Goal: Task Accomplishment & Management: Manage account settings

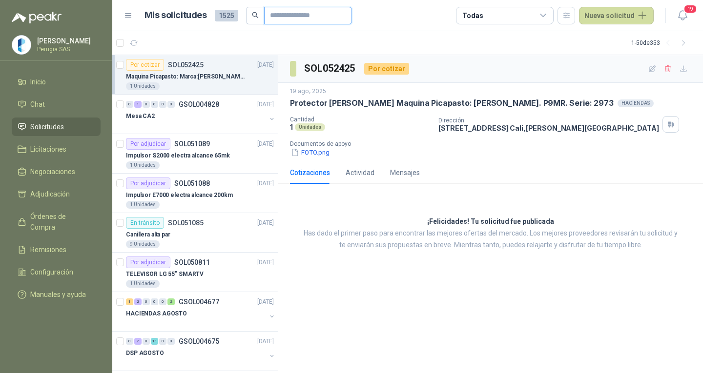
click at [293, 17] on input "text" at bounding box center [304, 15] width 68 height 17
type input "****"
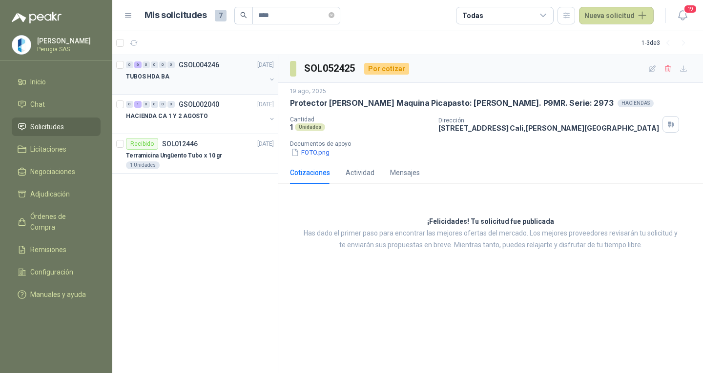
click at [214, 67] on p "GSOL004246" at bounding box center [199, 64] width 40 height 7
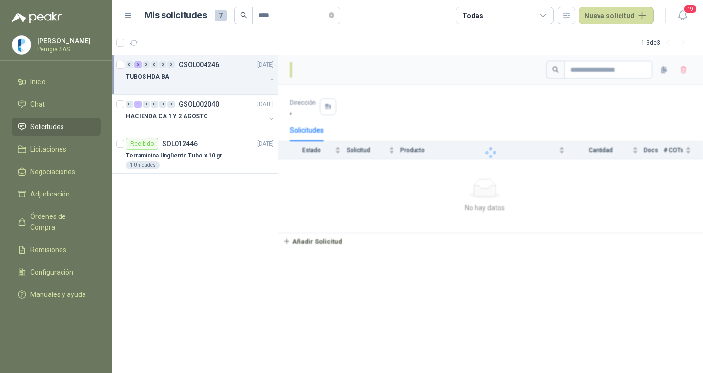
click at [214, 67] on p "GSOL004246" at bounding box center [199, 64] width 40 height 7
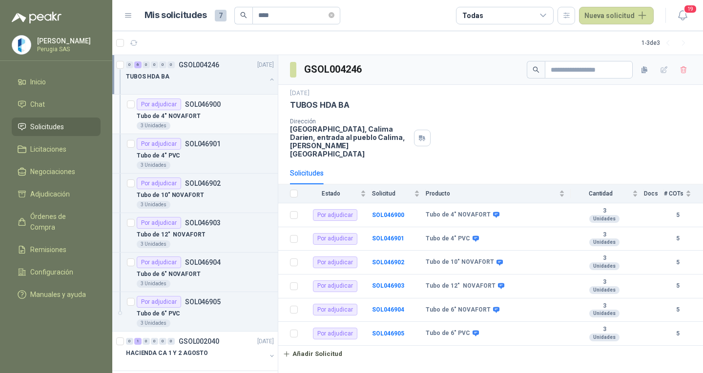
click at [215, 121] on div "Tubo de 4" NOVAFORT" at bounding box center [205, 116] width 137 height 12
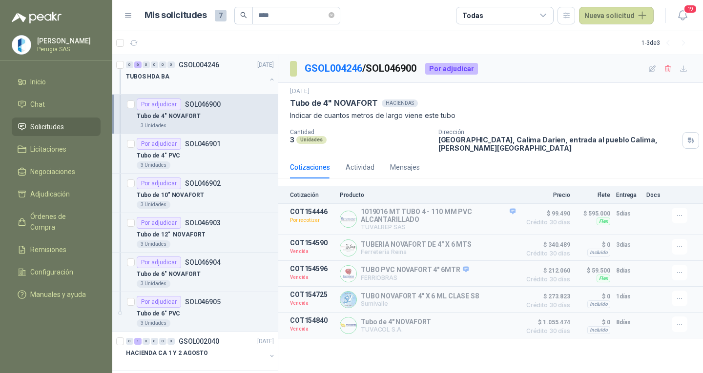
click at [203, 71] on div "TUBOS HDA BA" at bounding box center [196, 77] width 140 height 12
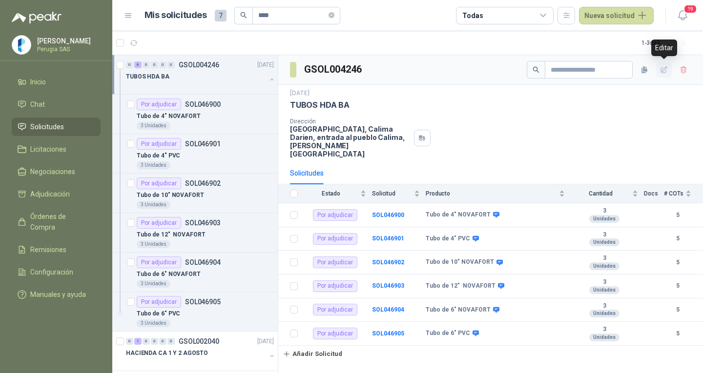
click at [660, 70] on icon "button" at bounding box center [664, 70] width 8 height 8
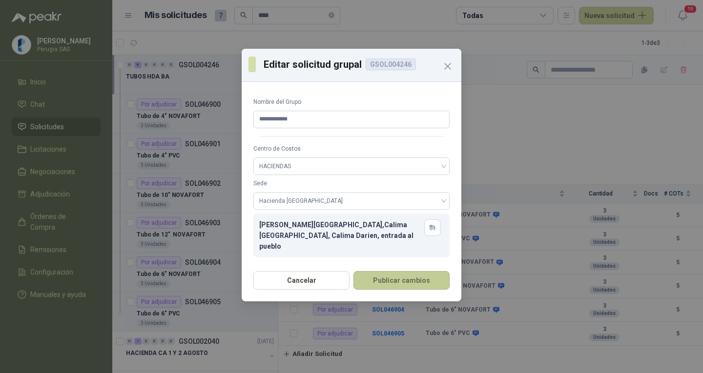
click at [392, 283] on button "Publicar cambios" at bounding box center [401, 280] width 96 height 19
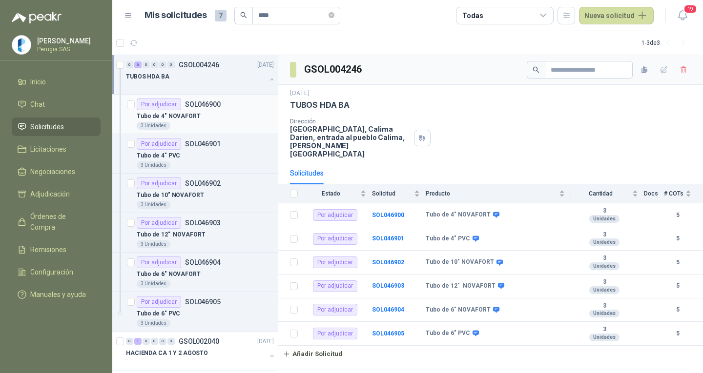
click at [217, 103] on p "SOL046900" at bounding box center [203, 104] width 36 height 7
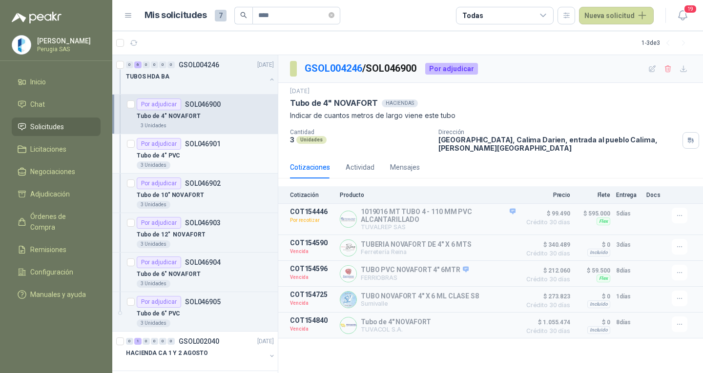
click at [207, 149] on div "Por adjudicar SOL046901" at bounding box center [179, 144] width 84 height 12
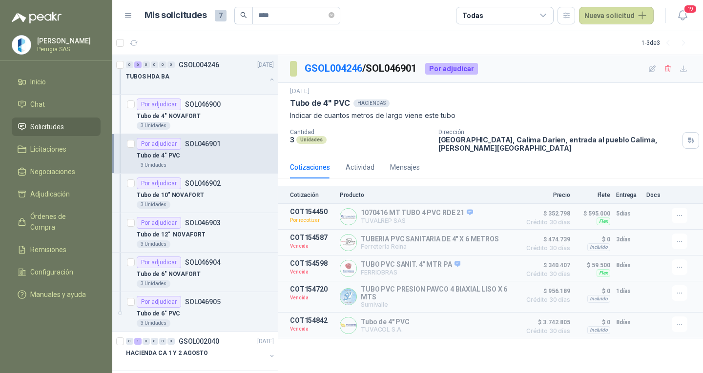
click at [215, 101] on p "SOL046900" at bounding box center [203, 104] width 36 height 7
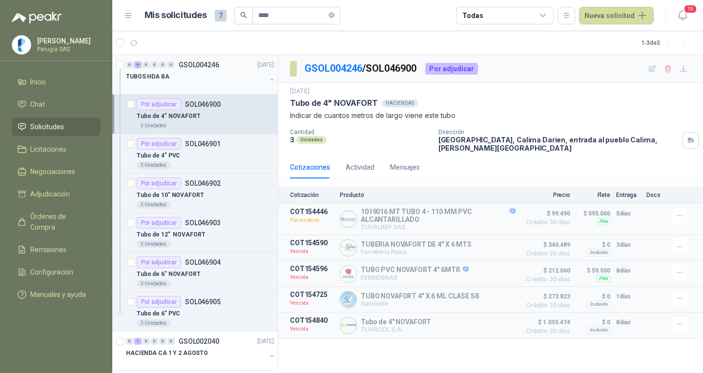
click at [210, 75] on div "TUBOS HDA BA" at bounding box center [196, 77] width 140 height 12
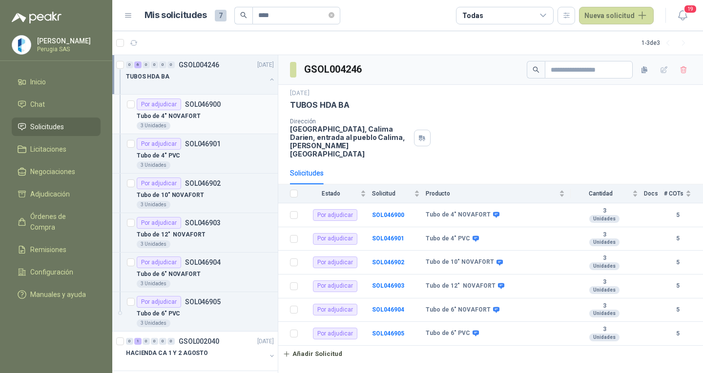
click at [187, 95] on article "Por adjudicar SOL046900 Tubo de 4" NOVAFORT  3 Unidades" at bounding box center [194, 115] width 165 height 40
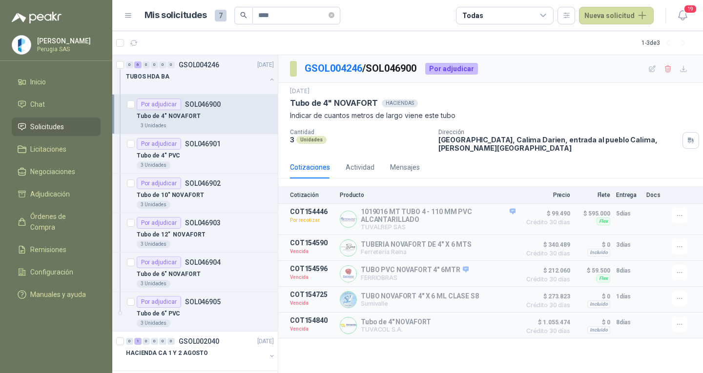
click at [226, 103] on div "Por adjudicar SOL046900" at bounding box center [205, 105] width 137 height 12
click at [681, 301] on icon "button" at bounding box center [679, 299] width 8 height 8
click at [648, 281] on button "Solicitar Recotización" at bounding box center [660, 279] width 78 height 16
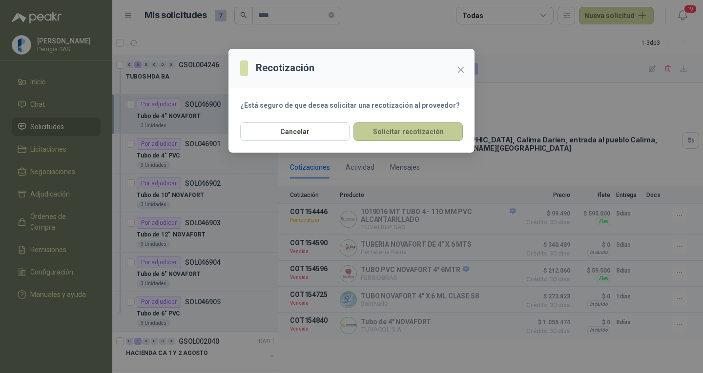
click at [398, 131] on button "Solicitar recotización" at bounding box center [407, 131] width 109 height 19
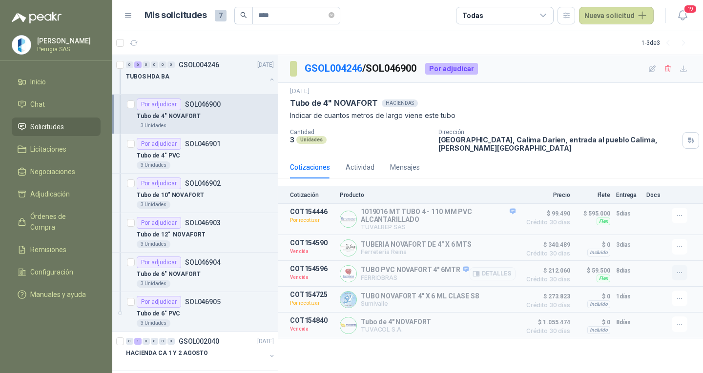
click at [687, 273] on button "button" at bounding box center [679, 273] width 16 height 16
click at [648, 252] on button "Solicitar Recotización" at bounding box center [660, 253] width 78 height 16
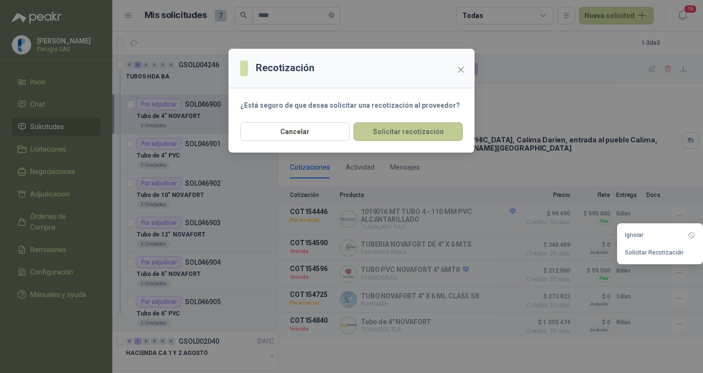
click at [419, 130] on button "Solicitar recotización" at bounding box center [407, 131] width 109 height 19
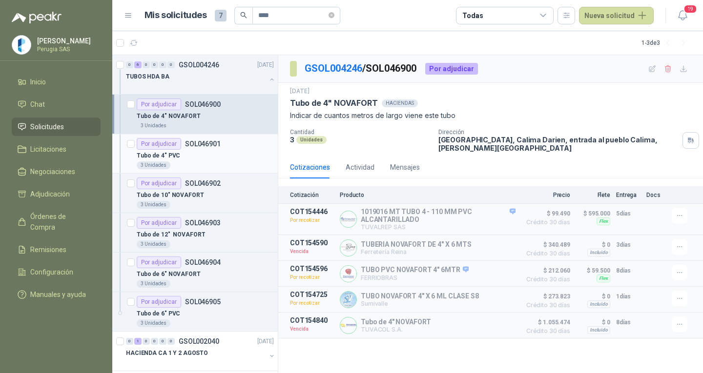
click at [199, 142] on p "SOL046901" at bounding box center [203, 144] width 36 height 7
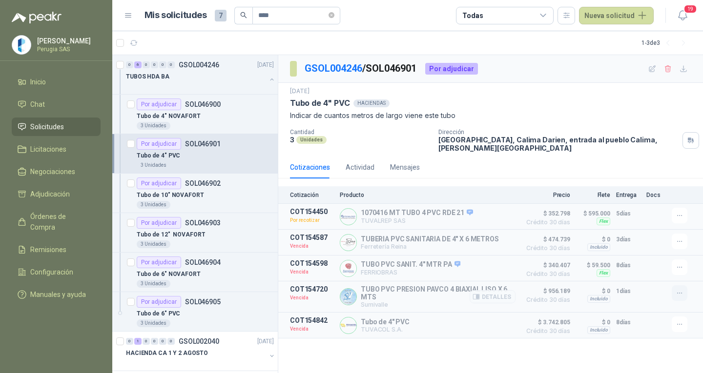
click at [678, 293] on icon "button" at bounding box center [679, 293] width 8 height 8
click at [657, 275] on button "Solicitar Recotización" at bounding box center [660, 273] width 78 height 16
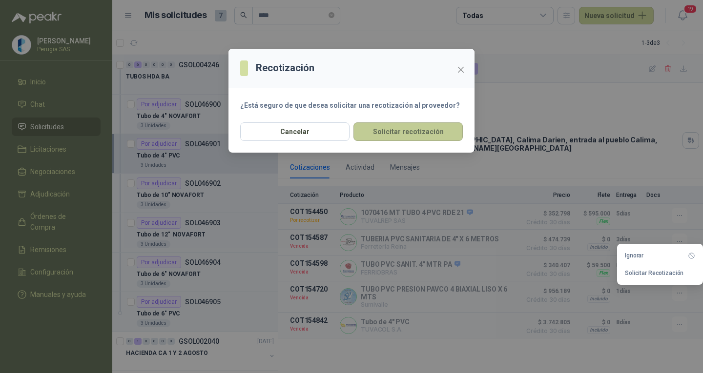
click at [456, 136] on button "Solicitar recotización" at bounding box center [407, 131] width 109 height 19
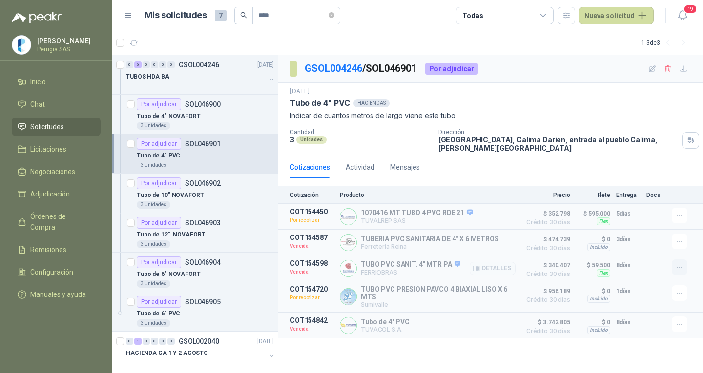
click at [684, 266] on button "button" at bounding box center [679, 268] width 16 height 16
click at [646, 248] on button "Solicitar Recotización" at bounding box center [660, 247] width 78 height 16
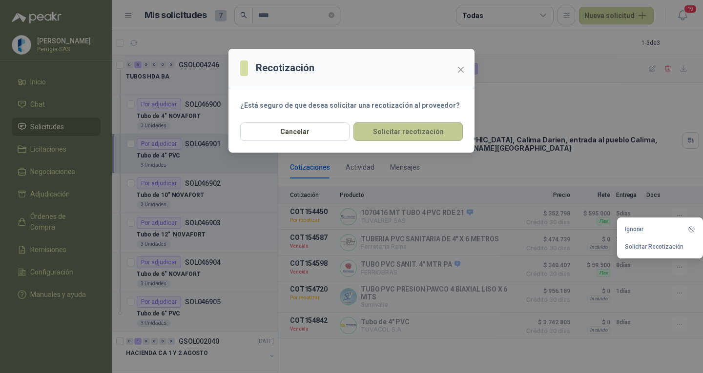
click at [384, 133] on button "Solicitar recotización" at bounding box center [407, 131] width 109 height 19
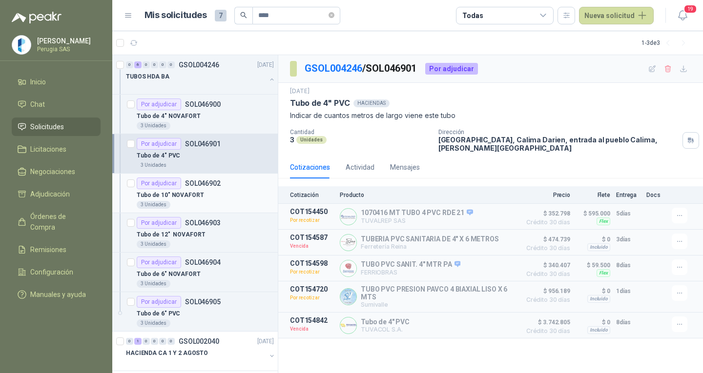
click at [200, 208] on div "3 Unidades" at bounding box center [205, 205] width 137 height 8
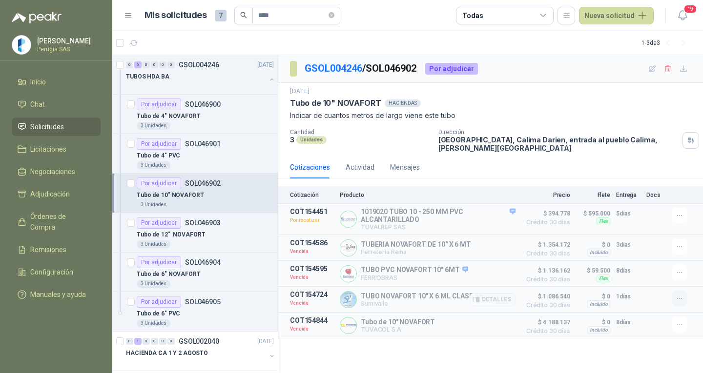
click at [678, 302] on icon "button" at bounding box center [679, 299] width 8 height 8
click at [668, 277] on button "Solicitar Recotización" at bounding box center [660, 279] width 78 height 16
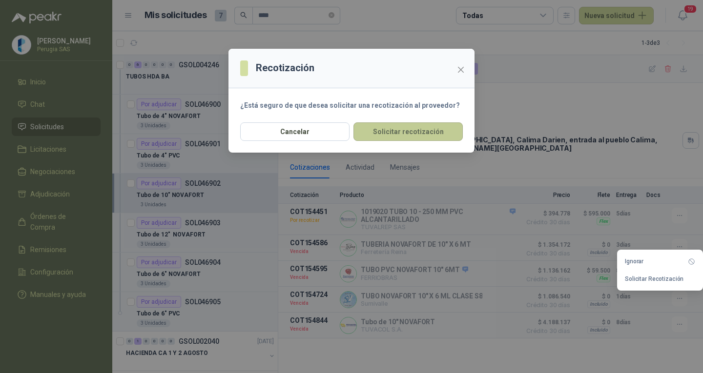
click at [400, 135] on button "Solicitar recotización" at bounding box center [407, 131] width 109 height 19
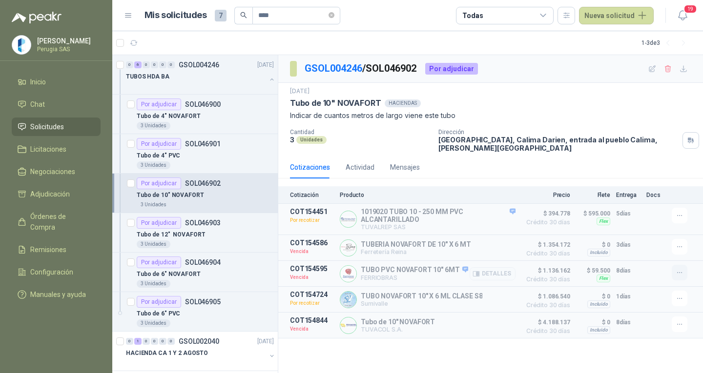
click at [683, 275] on icon "button" at bounding box center [679, 273] width 8 height 8
click at [662, 255] on button "Solicitar Recotización" at bounding box center [660, 253] width 78 height 16
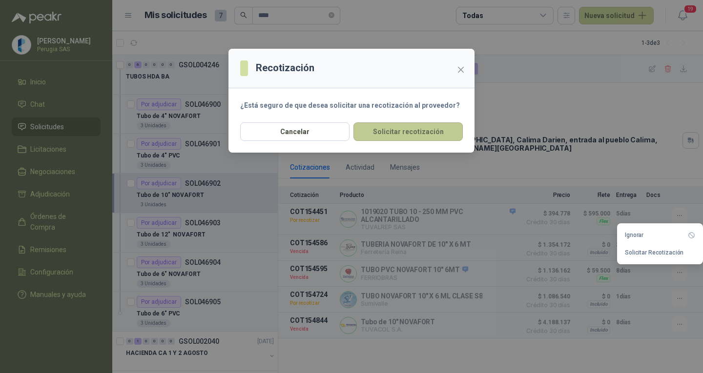
click at [387, 128] on button "Solicitar recotización" at bounding box center [407, 131] width 109 height 19
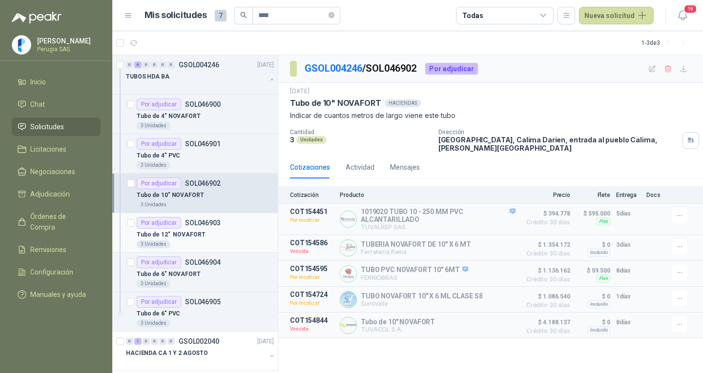
click at [202, 238] on div "Tubo de 12" NOVAFORT" at bounding box center [205, 235] width 137 height 12
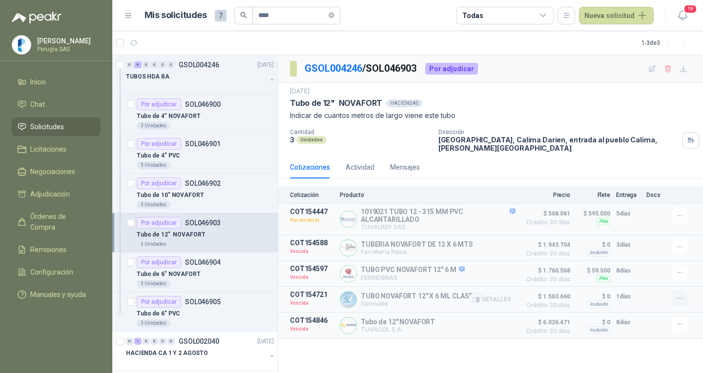
click at [674, 303] on button "button" at bounding box center [679, 299] width 16 height 16
click at [655, 273] on button "Solicitar Recotización" at bounding box center [660, 279] width 78 height 16
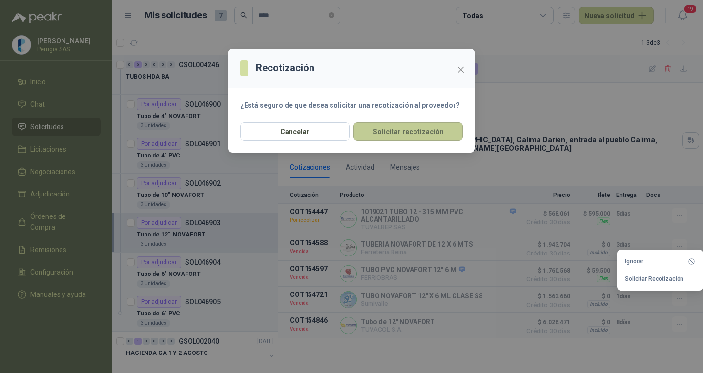
click at [417, 129] on button "Solicitar recotización" at bounding box center [407, 131] width 109 height 19
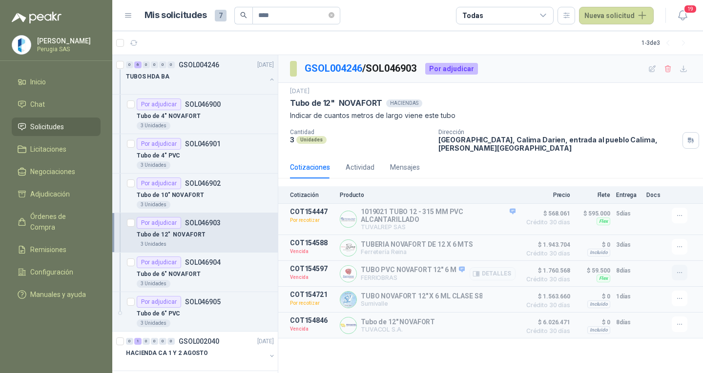
click at [676, 272] on icon "button" at bounding box center [679, 273] width 8 height 8
click at [671, 253] on button "Solicitar Recotización" at bounding box center [660, 253] width 78 height 16
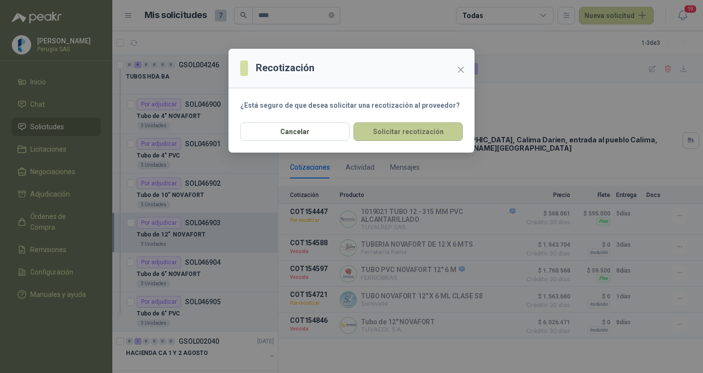
click at [394, 137] on button "Solicitar recotización" at bounding box center [407, 131] width 109 height 19
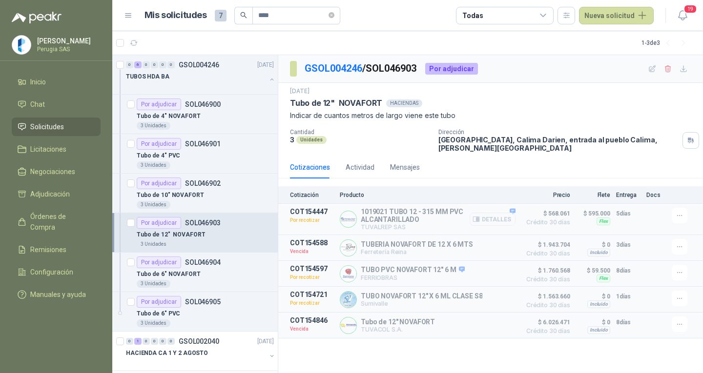
click at [501, 217] on button "Detalles" at bounding box center [492, 219] width 46 height 13
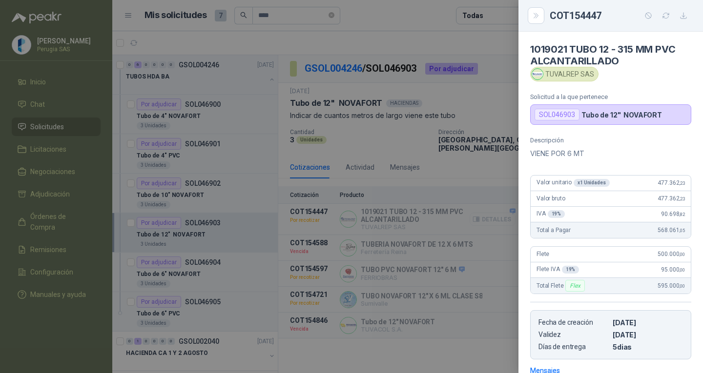
scroll to position [143, 0]
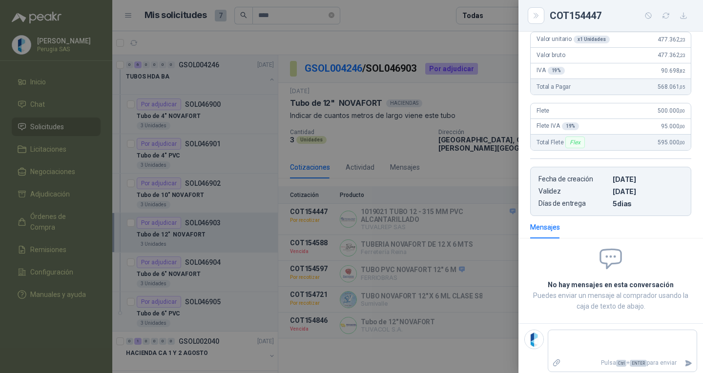
click at [403, 365] on div at bounding box center [351, 186] width 703 height 373
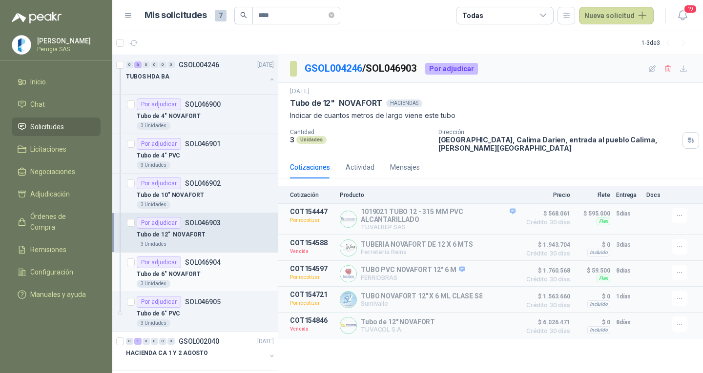
click at [209, 270] on div "Tubo de 6" NOVAFORT" at bounding box center [205, 274] width 137 height 12
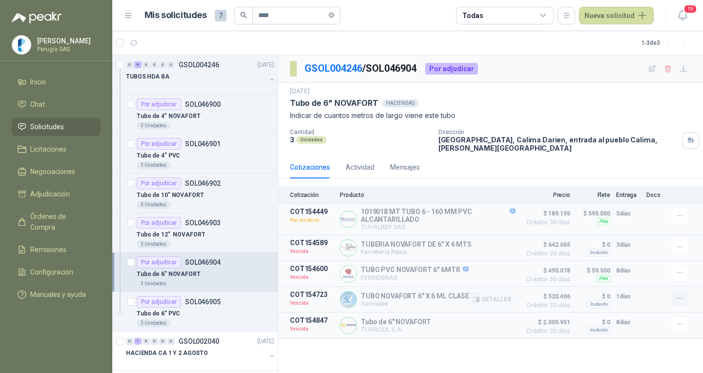
click at [681, 298] on button "button" at bounding box center [679, 299] width 16 height 16
click at [669, 284] on button "Solicitar Recotización" at bounding box center [660, 279] width 78 height 16
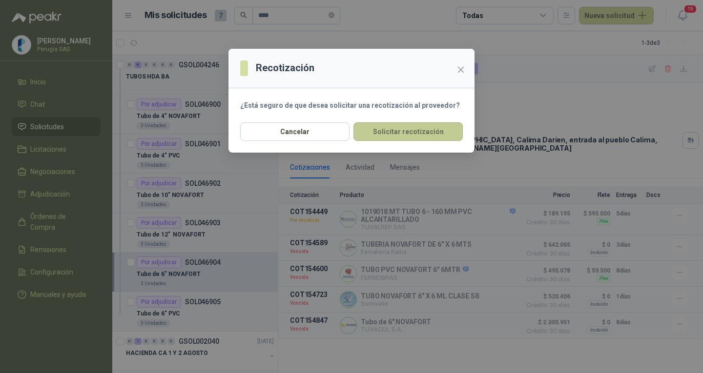
click at [407, 136] on button "Solicitar recotización" at bounding box center [407, 131] width 109 height 19
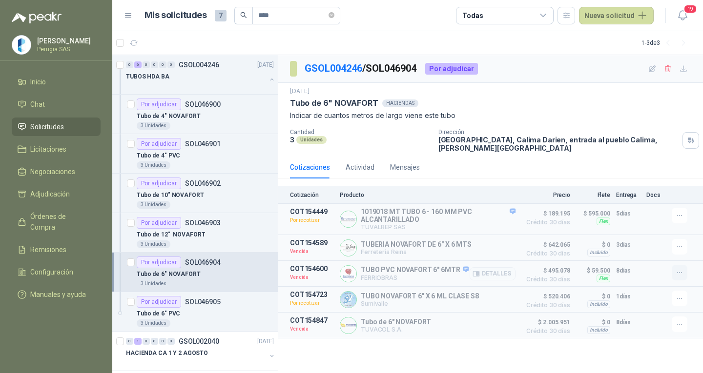
click at [677, 277] on icon "button" at bounding box center [679, 273] width 8 height 8
click at [672, 255] on button "Solicitar Recotización" at bounding box center [660, 253] width 78 height 16
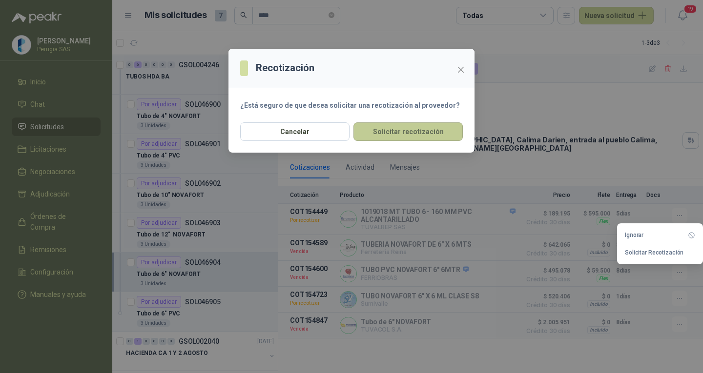
click at [433, 132] on button "Solicitar recotización" at bounding box center [407, 131] width 109 height 19
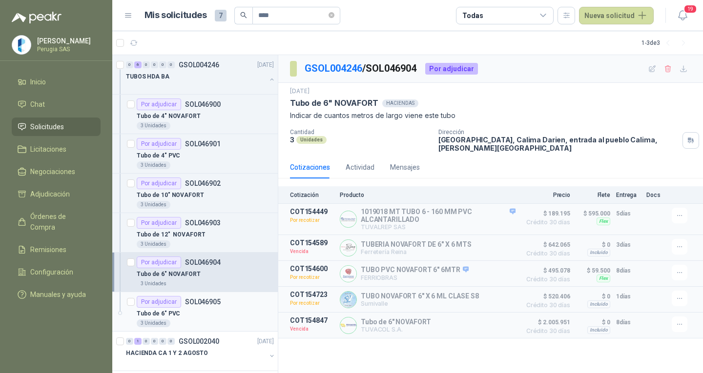
click at [222, 311] on div "Tubo de 6" PVC" at bounding box center [205, 314] width 137 height 12
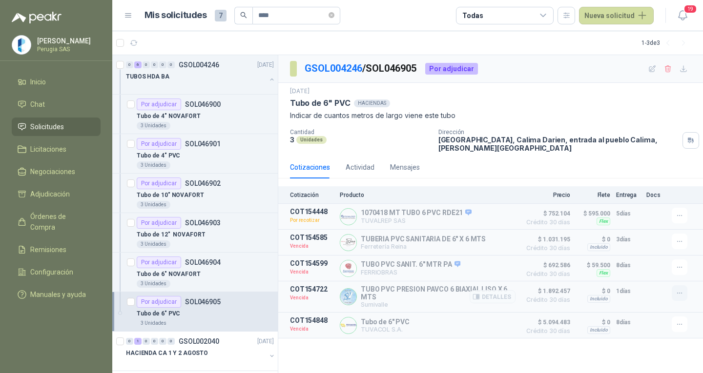
click at [681, 291] on icon "button" at bounding box center [679, 293] width 8 height 8
click at [643, 272] on button "Solicitar Recotización" at bounding box center [660, 273] width 78 height 16
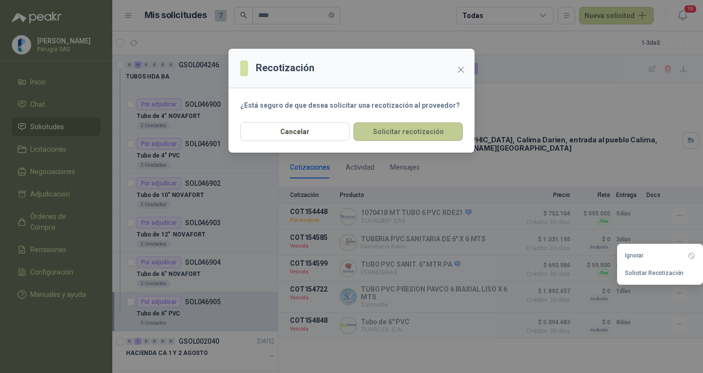
click at [418, 137] on button "Solicitar recotización" at bounding box center [407, 131] width 109 height 19
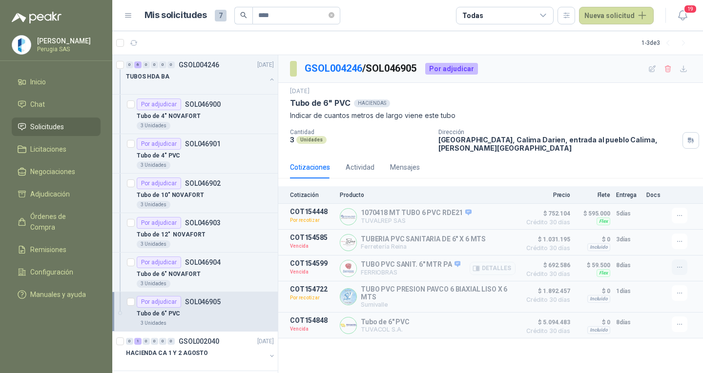
click at [676, 271] on icon "button" at bounding box center [679, 267] width 8 height 8
click at [635, 253] on button "Solicitar Recotización" at bounding box center [660, 247] width 78 height 16
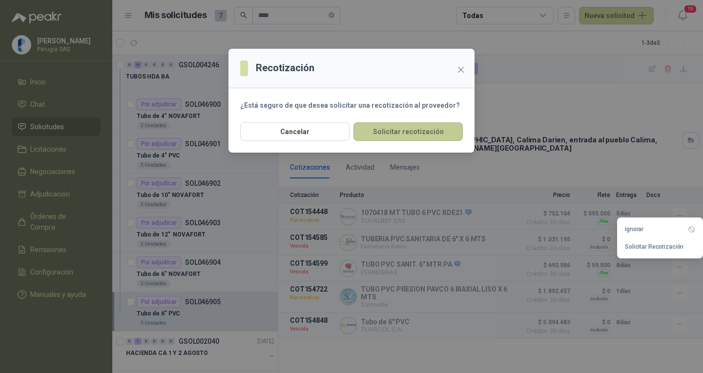
click at [423, 135] on button "Solicitar recotización" at bounding box center [407, 131] width 109 height 19
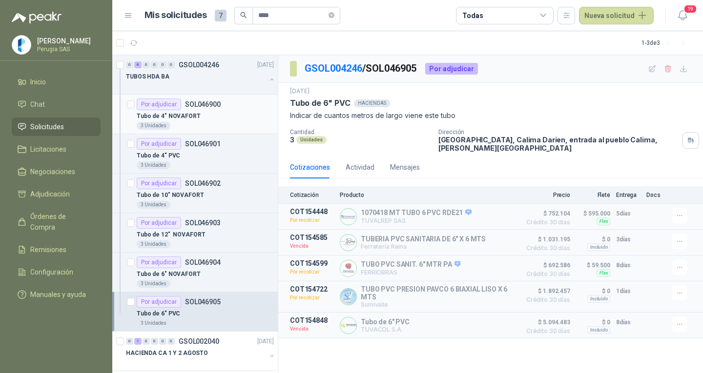
click at [239, 107] on div "Por adjudicar SOL046900" at bounding box center [205, 105] width 137 height 12
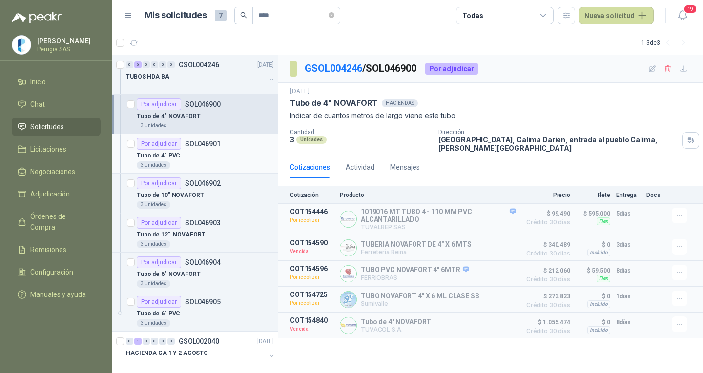
click at [212, 151] on div "Tubo de 4" PVC" at bounding box center [205, 156] width 137 height 12
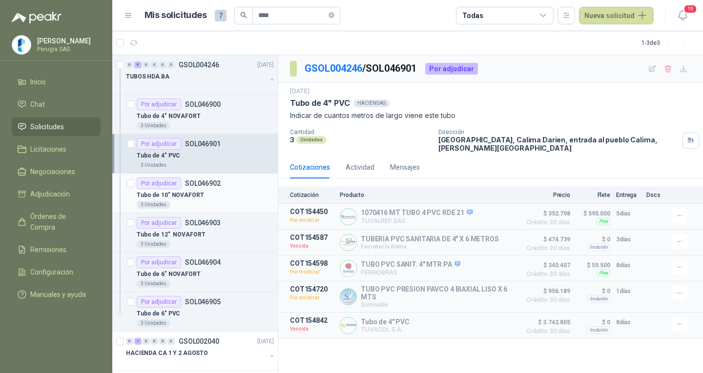
click at [201, 196] on div "Tubo de 10" NOVAFORT" at bounding box center [205, 195] width 137 height 12
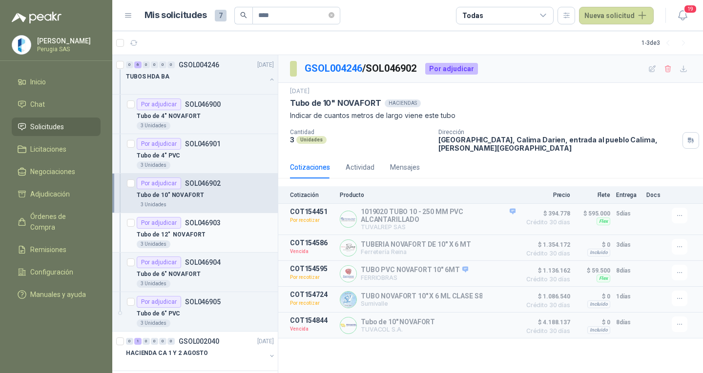
click at [205, 235] on div "Tubo de 12" NOVAFORT" at bounding box center [205, 235] width 137 height 12
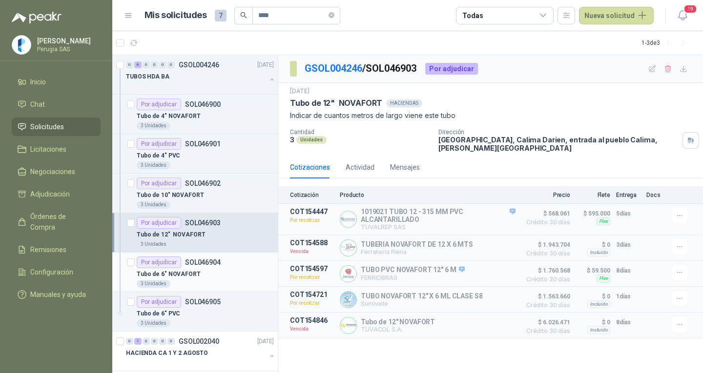
click at [204, 278] on div "Tubo de 6" NOVAFORT" at bounding box center [205, 274] width 137 height 12
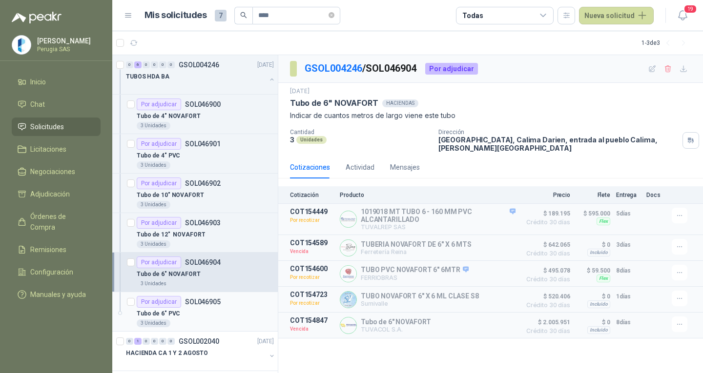
click at [202, 315] on div "Tubo de 6" PVC" at bounding box center [205, 314] width 137 height 12
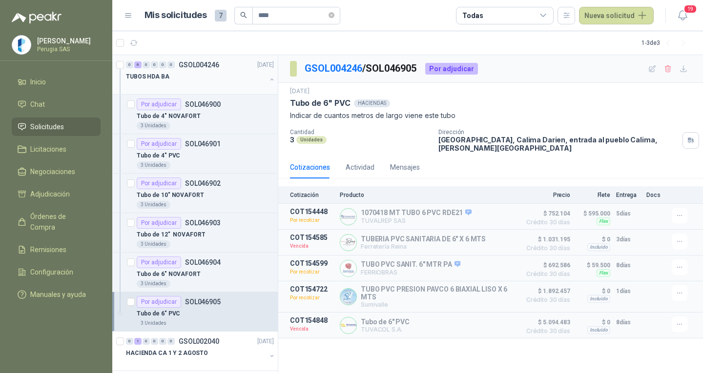
click at [219, 71] on div "TUBOS HDA BA" at bounding box center [196, 77] width 140 height 12
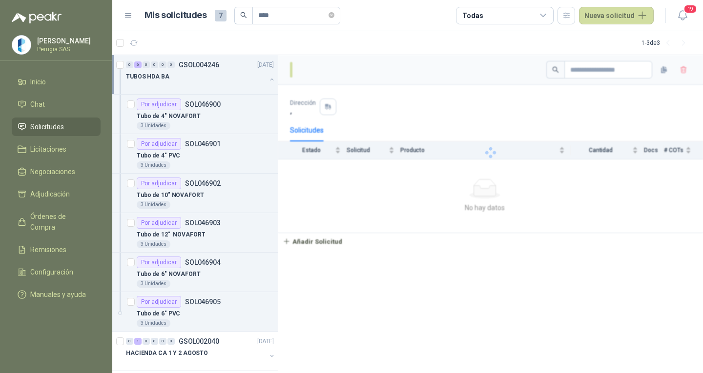
click at [219, 71] on div "TUBOS HDA BA" at bounding box center [196, 77] width 140 height 12
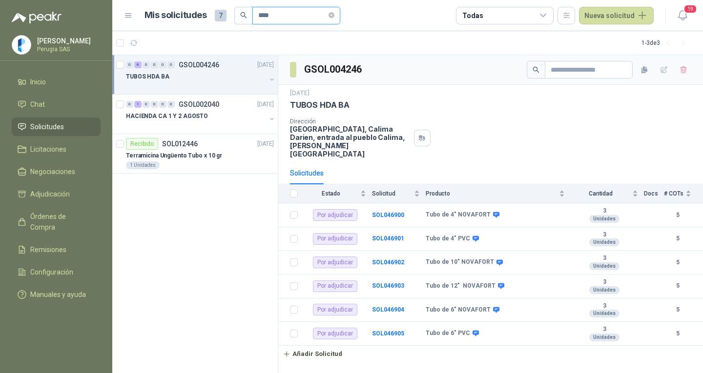
drag, startPoint x: 283, startPoint y: 16, endPoint x: 406, endPoint y: 70, distance: 135.0
click at [206, 10] on div "Mis solicitudes 7 ****" at bounding box center [242, 16] width 196 height 18
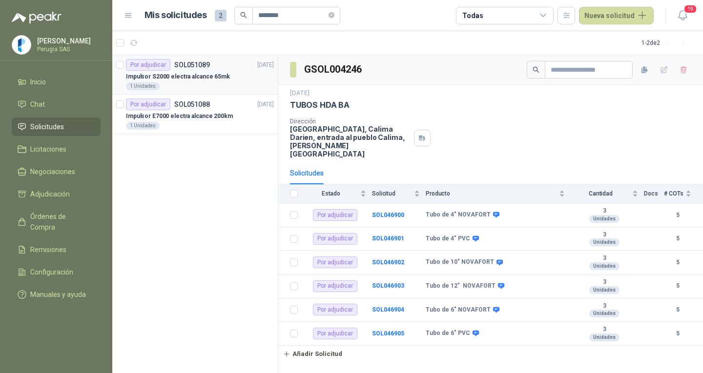
click at [185, 77] on p "Impulsor S2000 electra alcance 65mk" at bounding box center [178, 76] width 104 height 9
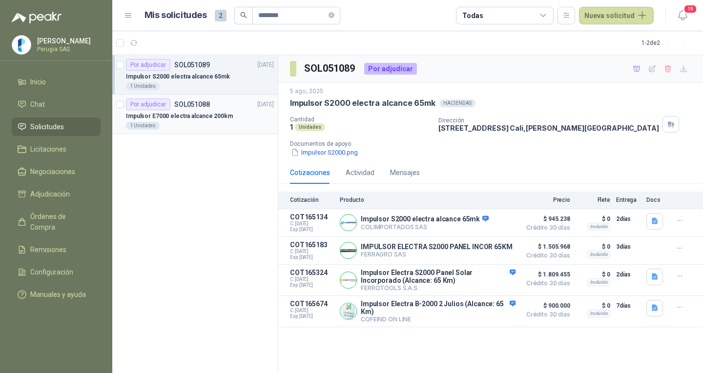
click at [197, 122] on div "1 Unidades" at bounding box center [200, 126] width 148 height 8
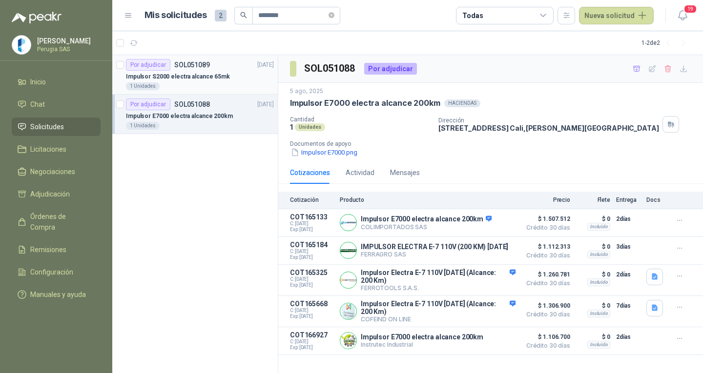
click at [191, 74] on p "Impulsor S2000 electra alcance 65mk" at bounding box center [178, 76] width 104 height 9
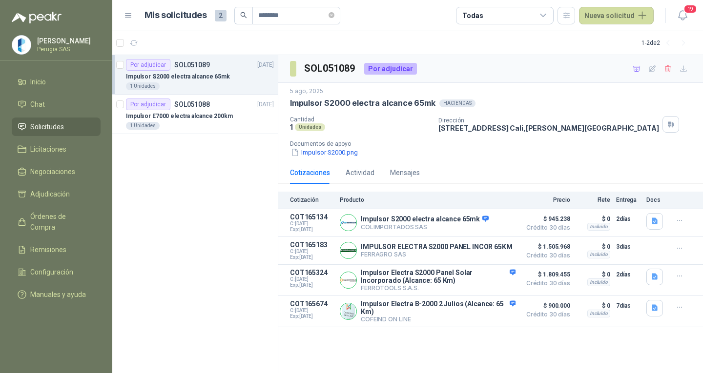
click at [397, 367] on div "SOL051089 Por adjudicar [DATE] Impulsor S2000 electra alcance 65mk HACIENDAS Ca…" at bounding box center [490, 214] width 425 height 319
click at [194, 116] on p "Impulsor E7000 electra alcance 200km" at bounding box center [179, 116] width 107 height 9
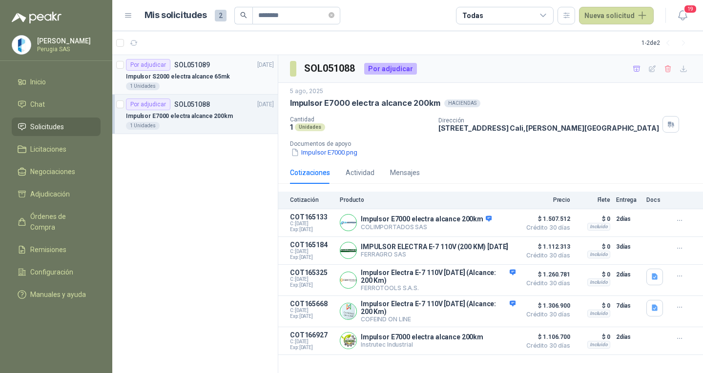
click at [213, 55] on article "Por adjudicar SOL051089 [DATE] Impulsor S2000 electra alcance 65mk 1 Unidades" at bounding box center [194, 75] width 165 height 40
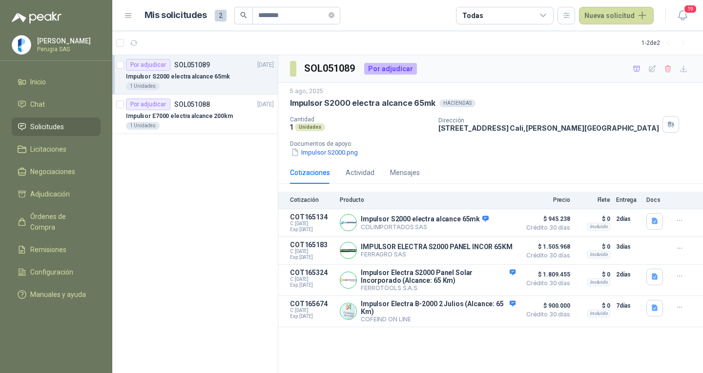
click at [181, 81] on p "Impulsor S2000 electra alcance 65mk" at bounding box center [178, 76] width 104 height 9
click at [181, 79] on p "Impulsor S2000 electra alcance 65mk" at bounding box center [178, 76] width 104 height 9
click at [234, 13] on span "********" at bounding box center [287, 16] width 106 height 18
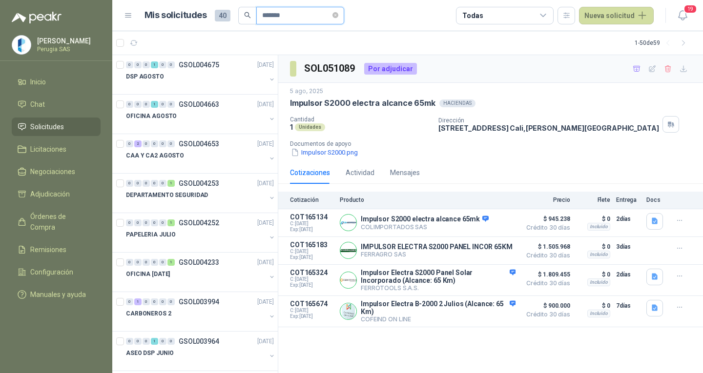
type input "*******"
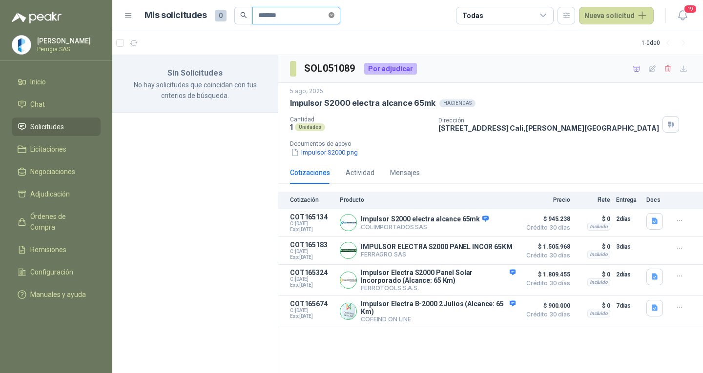
click at [333, 16] on icon "close-circle" at bounding box center [331, 15] width 6 height 6
click at [303, 19] on input "text" at bounding box center [292, 15] width 68 height 17
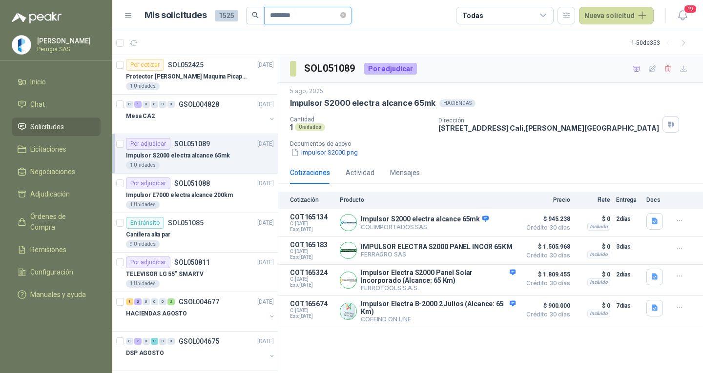
type input "********"
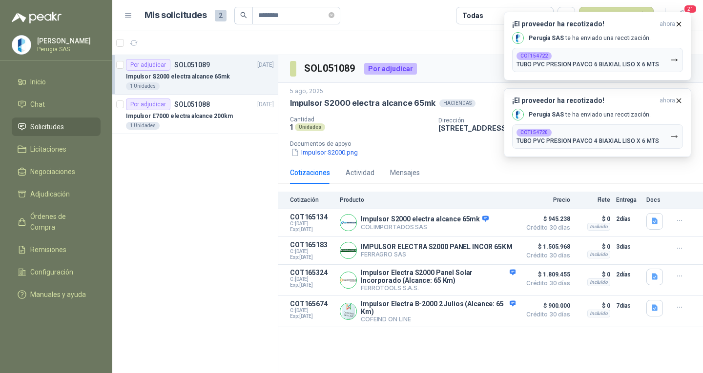
drag, startPoint x: 37, startPoint y: 138, endPoint x: 37, endPoint y: 128, distance: 9.8
click at [37, 138] on ul "Inicio Chat Solicitudes Licitaciones Negociaciones Adjudicación Órdenes de Comp…" at bounding box center [56, 190] width 112 height 235
click at [37, 128] on span "Solicitudes" at bounding box center [47, 126] width 34 height 11
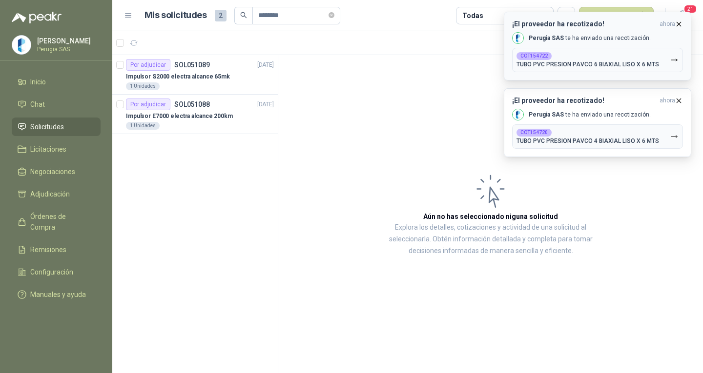
click at [679, 23] on icon "button" at bounding box center [678, 24] width 8 height 8
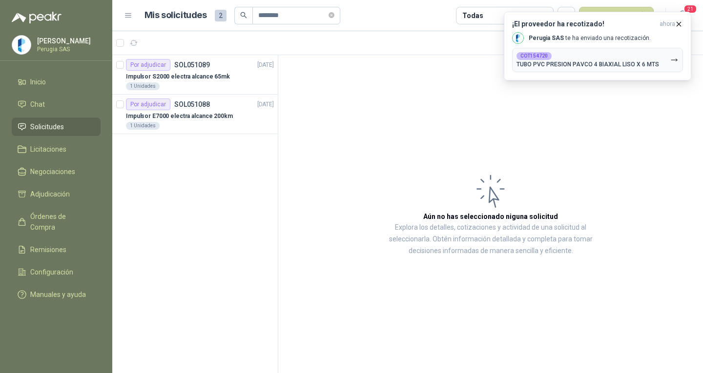
click at [679, 23] on icon "button" at bounding box center [678, 24] width 8 height 8
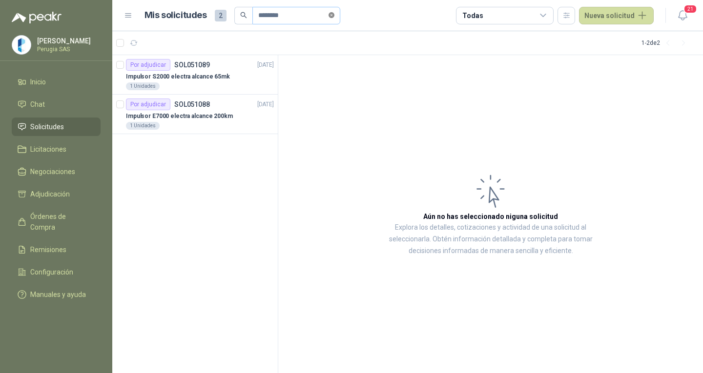
click at [334, 17] on icon "close-circle" at bounding box center [331, 15] width 6 height 6
click at [47, 124] on span "Solicitudes" at bounding box center [47, 126] width 34 height 11
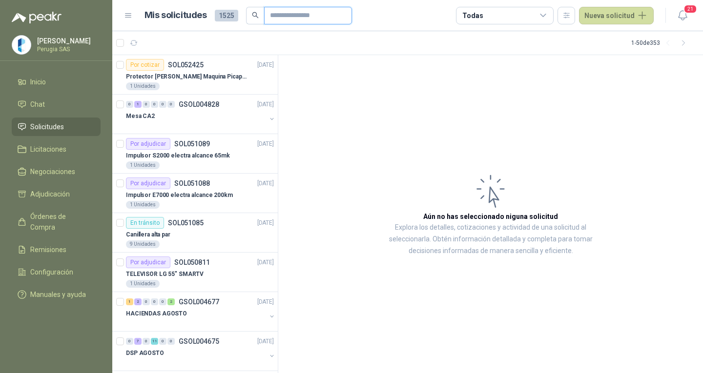
click at [282, 13] on input "text" at bounding box center [304, 15] width 68 height 17
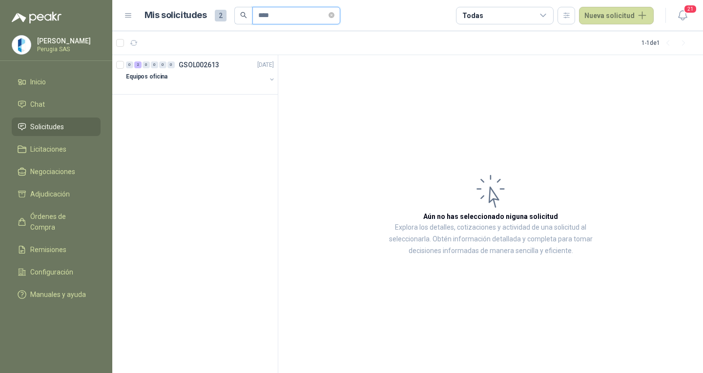
type input "****"
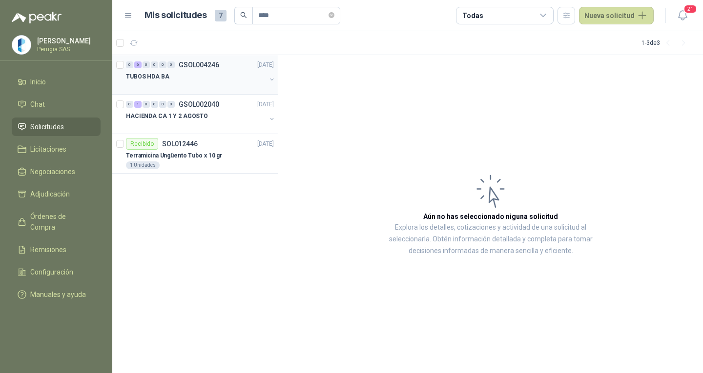
click at [192, 62] on p "GSOL004246" at bounding box center [199, 64] width 40 height 7
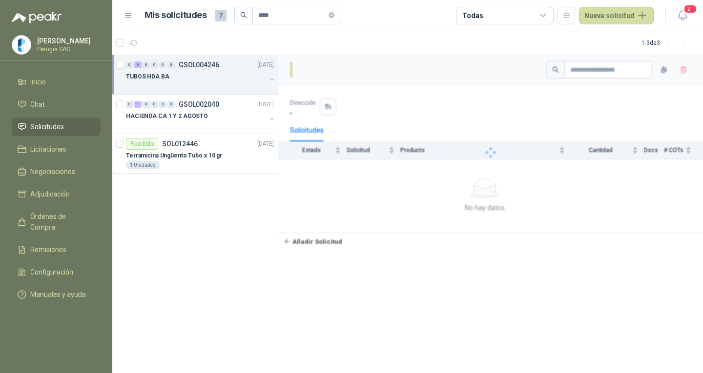
click at [192, 62] on p "GSOL004246" at bounding box center [199, 64] width 40 height 7
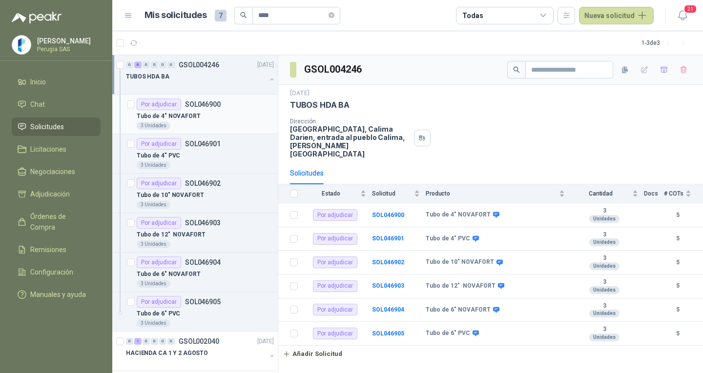
click at [198, 112] on div "Tubo de 4" NOVAFORT" at bounding box center [205, 116] width 137 height 12
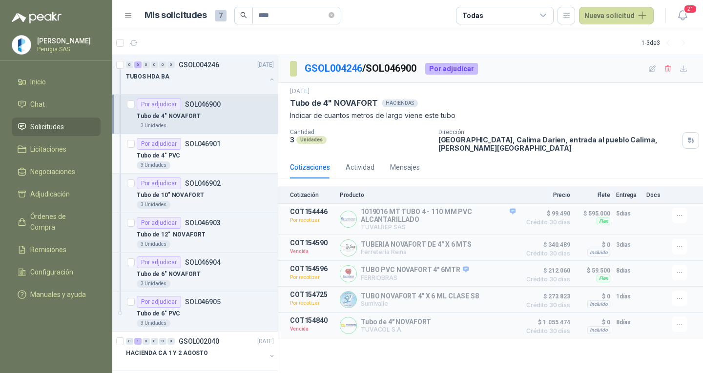
click at [182, 151] on div "Tubo de 4" PVC" at bounding box center [205, 156] width 137 height 12
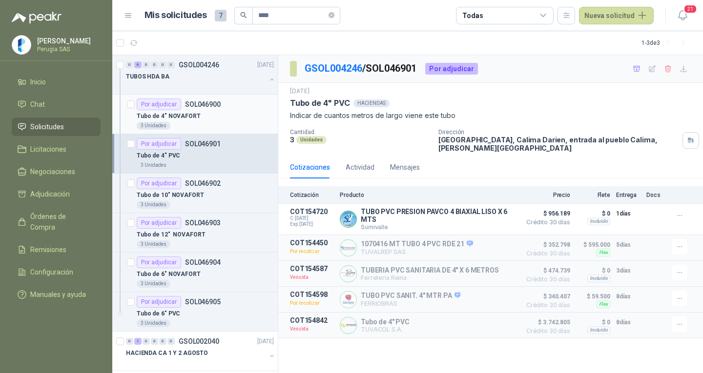
click at [189, 114] on p "Tubo de 4" NOVAFORT" at bounding box center [169, 116] width 64 height 9
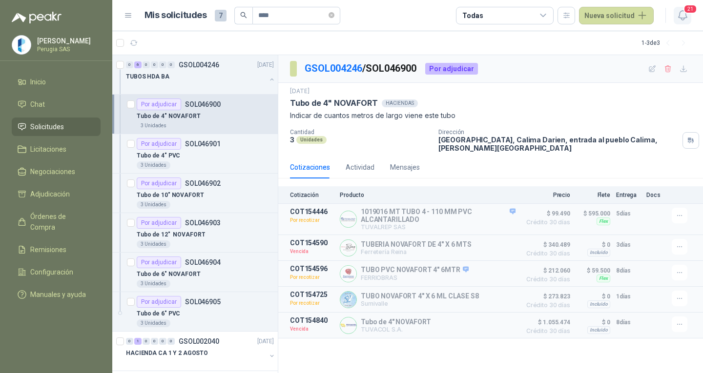
click at [684, 13] on span "21" at bounding box center [690, 8] width 14 height 9
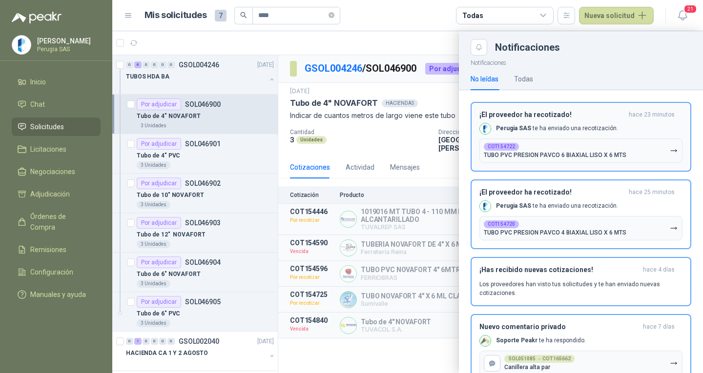
click at [548, 132] on p "Perugia SAS te ha enviado una recotización." at bounding box center [557, 128] width 122 height 8
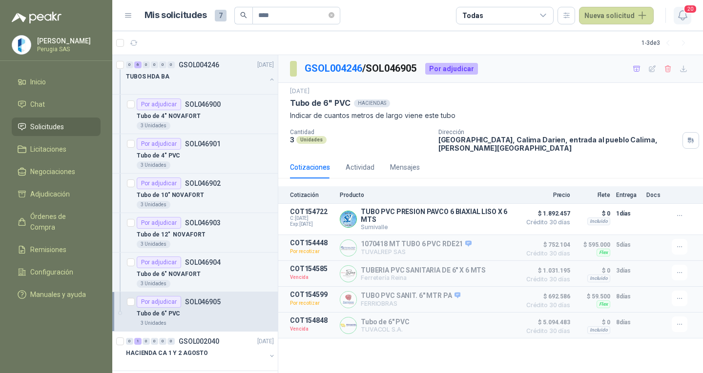
click at [688, 12] on span "20" at bounding box center [690, 8] width 14 height 9
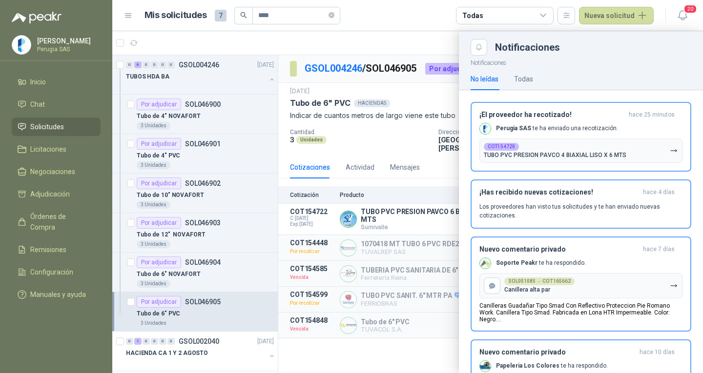
click at [182, 159] on div at bounding box center [407, 202] width 590 height 342
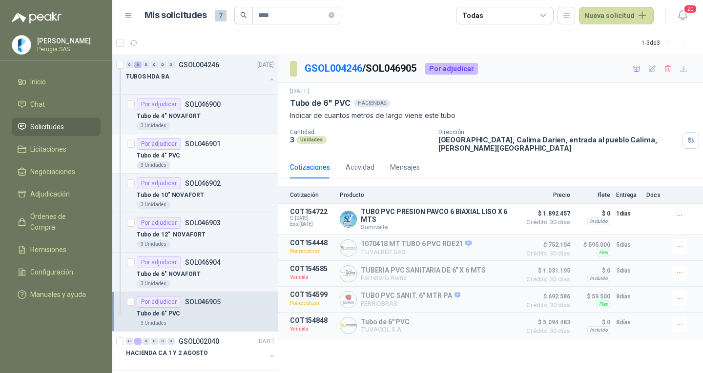
click at [184, 155] on div "Tubo de 4" PVC" at bounding box center [205, 156] width 137 height 12
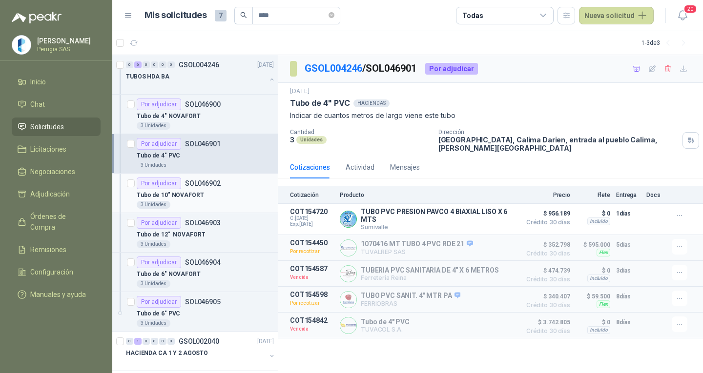
click at [197, 186] on p "SOL046902" at bounding box center [203, 183] width 36 height 7
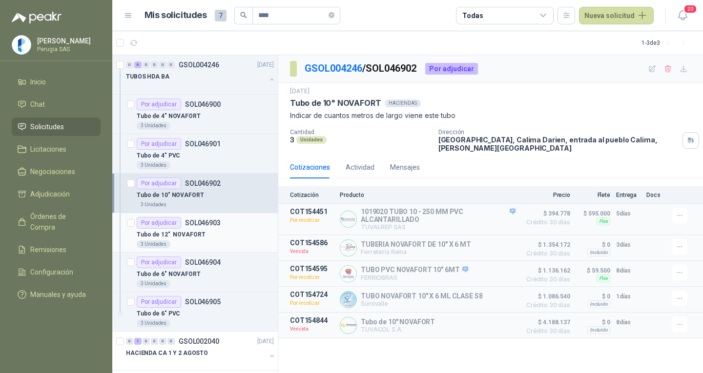
click at [193, 215] on article "Por adjudicar SOL046903 Tubo de 12" NOVAFORT 3 Unidades" at bounding box center [194, 233] width 165 height 40
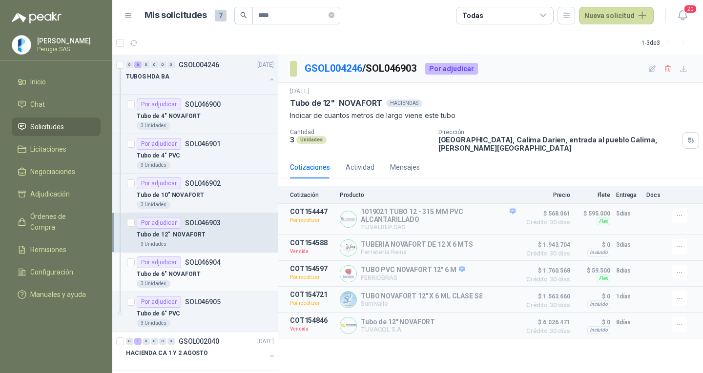
click at [207, 267] on div "Por adjudicar SOL046904" at bounding box center [179, 263] width 84 height 12
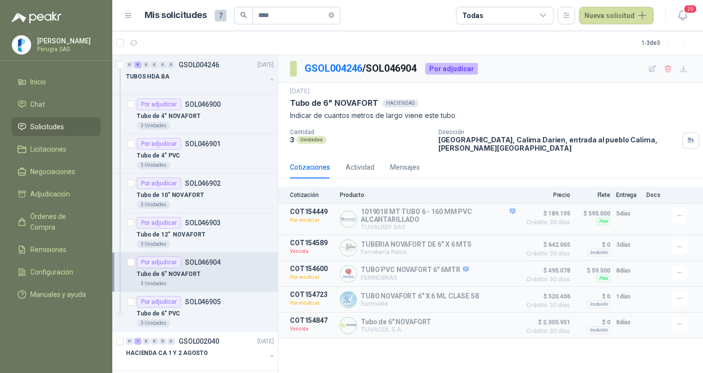
click at [214, 292] on article "Por adjudicar SOL046904 Tubo de 6" NOVAFORT  3 Unidades" at bounding box center [194, 273] width 165 height 40
click at [216, 299] on p "SOL046905" at bounding box center [203, 302] width 36 height 7
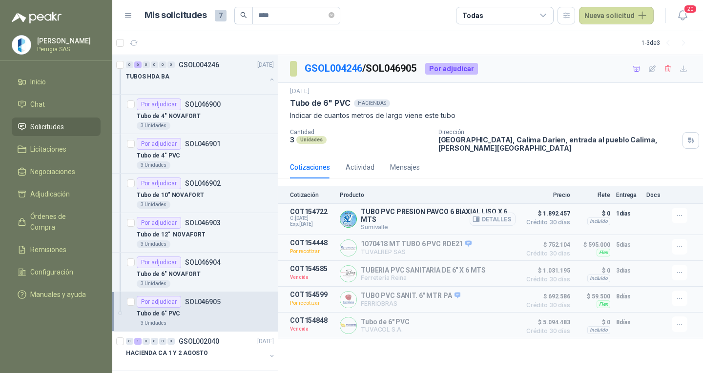
click at [427, 216] on p "TUBO PVC PRESION PAVCO 6 BIAXIAL LISO X 6 MTS" at bounding box center [438, 216] width 155 height 16
click at [417, 212] on p "TUBO PVC PRESION PAVCO 6 BIAXIAL LISO X 6 MTS" at bounding box center [438, 216] width 155 height 16
click at [221, 111] on div "Tubo de 4" NOVAFORT" at bounding box center [205, 116] width 137 height 12
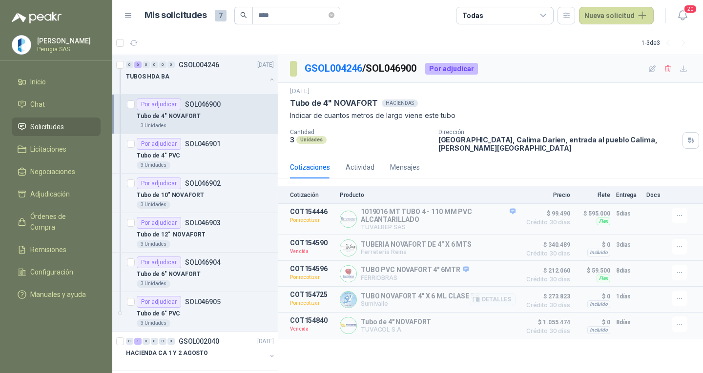
click at [384, 307] on p "Sumivalle" at bounding box center [420, 303] width 118 height 7
click at [169, 147] on div "Por adjudicar" at bounding box center [159, 144] width 44 height 12
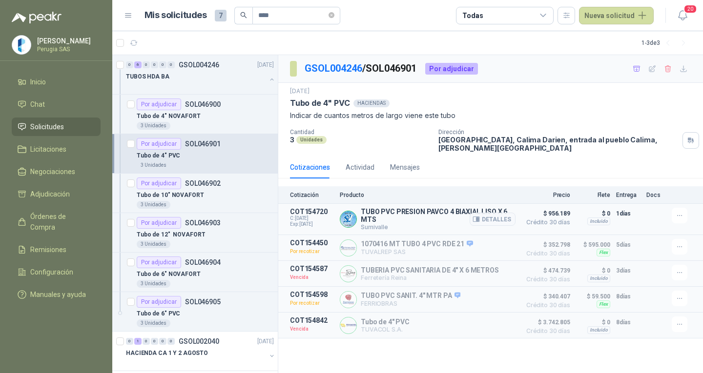
click at [372, 217] on p "TUBO PVC PRESION PAVCO 4 BIAXIAL LISO X 6 MTS" at bounding box center [438, 216] width 155 height 16
click at [348, 220] on img at bounding box center [348, 219] width 16 height 16
click at [492, 219] on button "Detalles" at bounding box center [492, 219] width 46 height 13
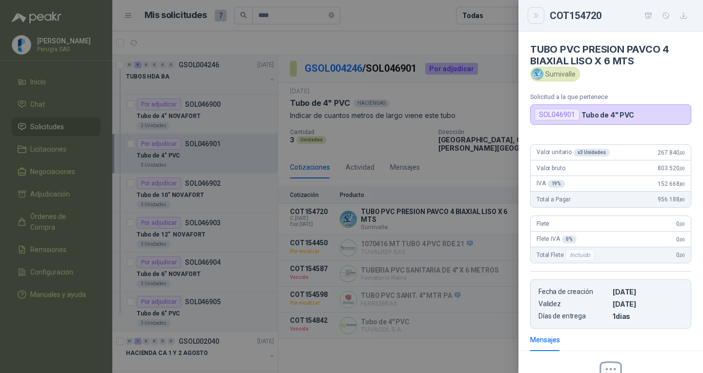
click at [534, 13] on icon "Close" at bounding box center [535, 15] width 4 height 5
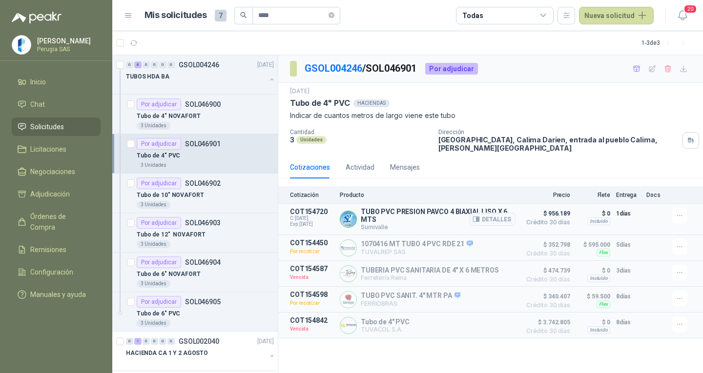
click at [543, 222] on span "Crédito 30 días" at bounding box center [545, 223] width 49 height 6
click at [467, 227] on p "Sumivalle" at bounding box center [438, 226] width 155 height 7
click at [476, 222] on icon "button" at bounding box center [475, 219] width 7 height 7
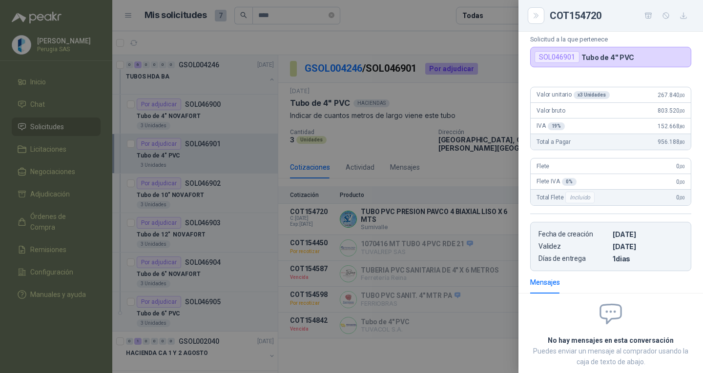
scroll to position [0, 0]
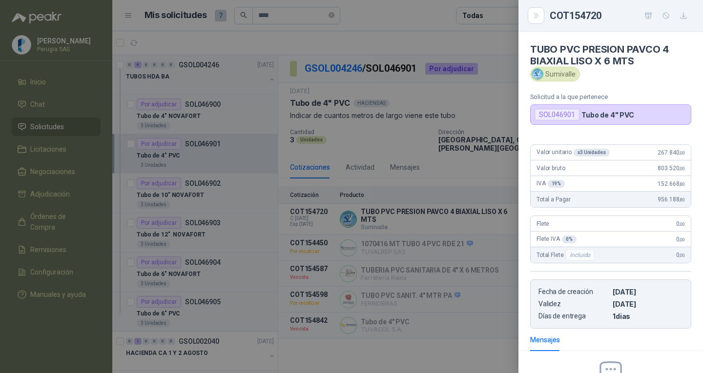
click at [468, 164] on div at bounding box center [351, 186] width 703 height 373
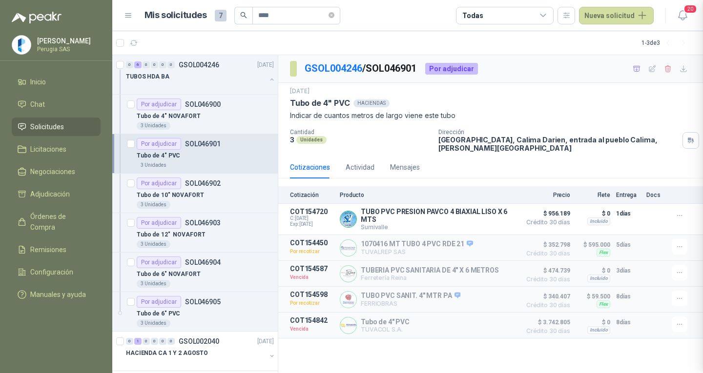
scroll to position [118, 0]
